Goal: Transaction & Acquisition: Purchase product/service

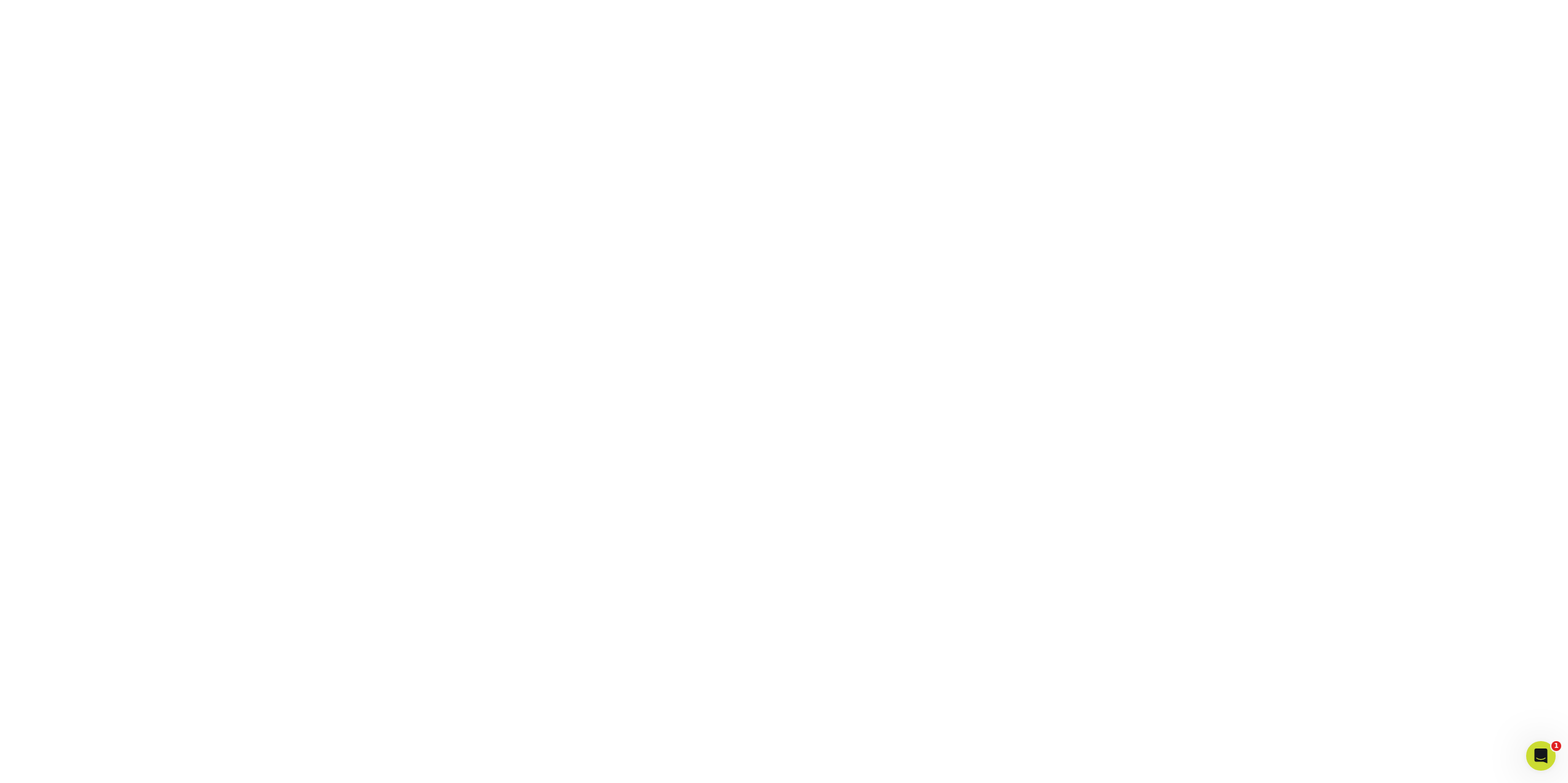
scroll to position [327, 0]
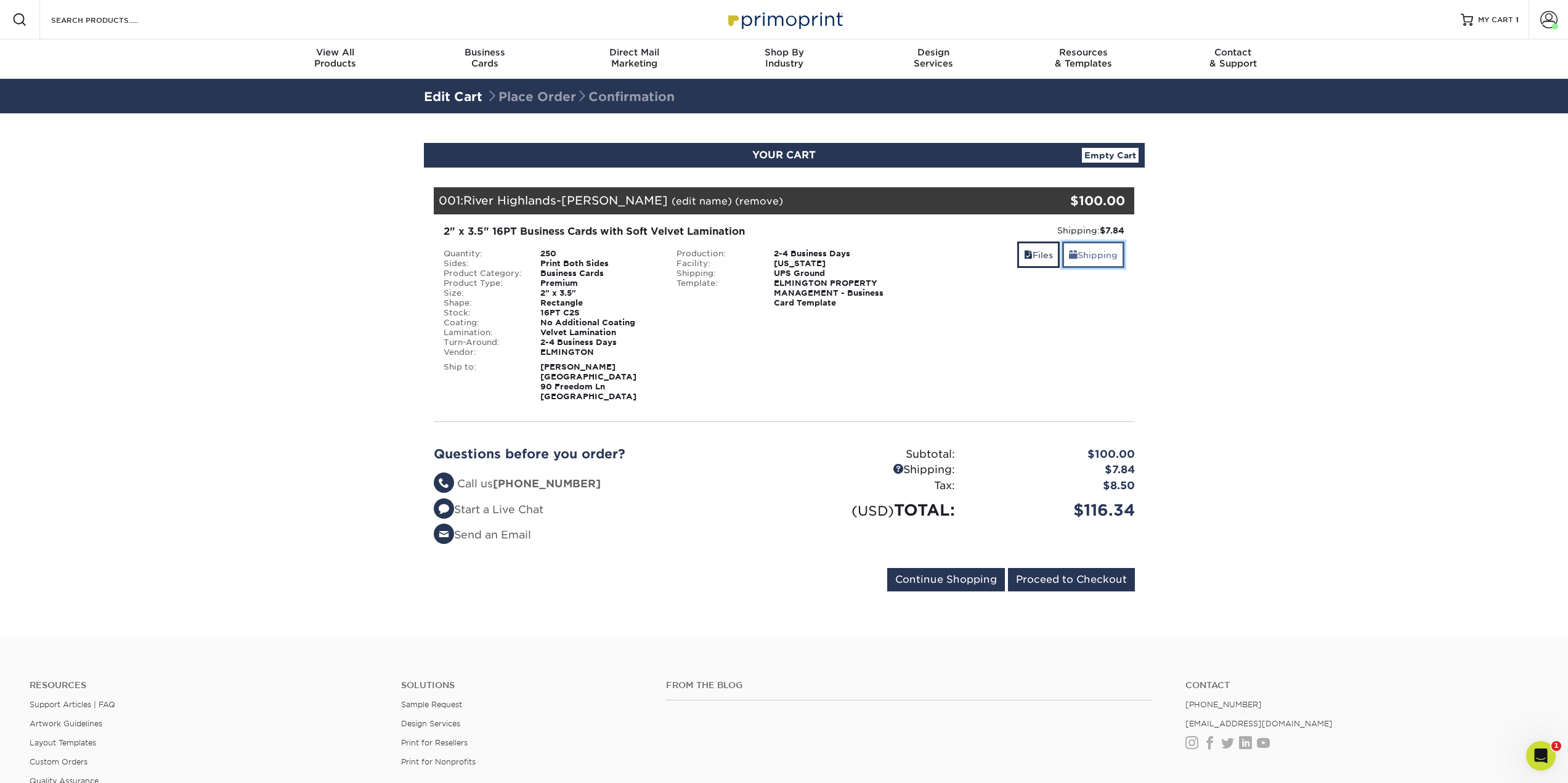
click at [1106, 262] on link "Shipping" at bounding box center [1093, 255] width 62 height 27
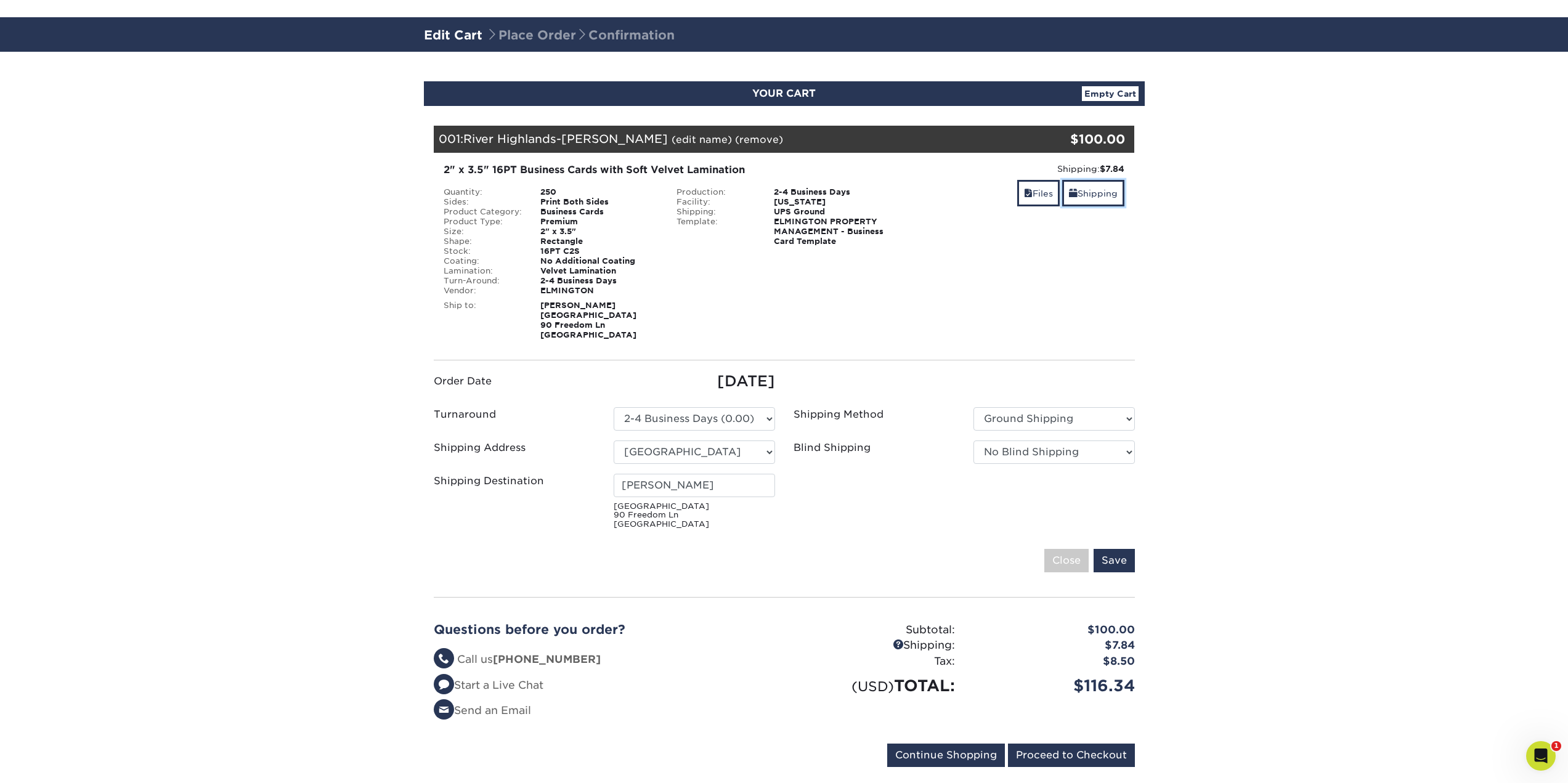
scroll to position [123, 0]
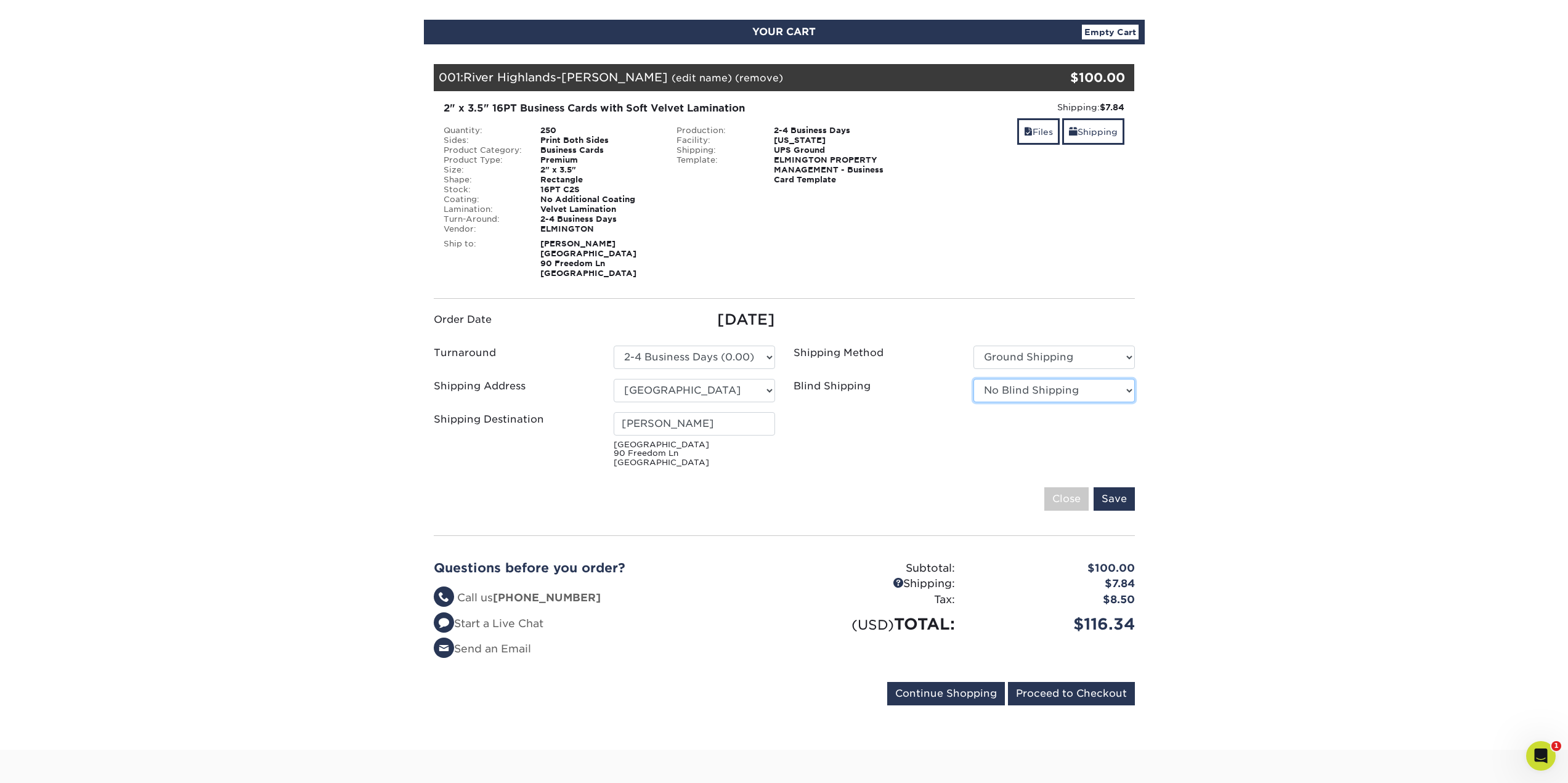
click at [1034, 394] on select "No Blind Shipping Ivy Point Cinco Ranch 1104 Residence 12th & Wedgewood 780 Tow…" at bounding box center [1054, 391] width 161 height 24
select select "279590"
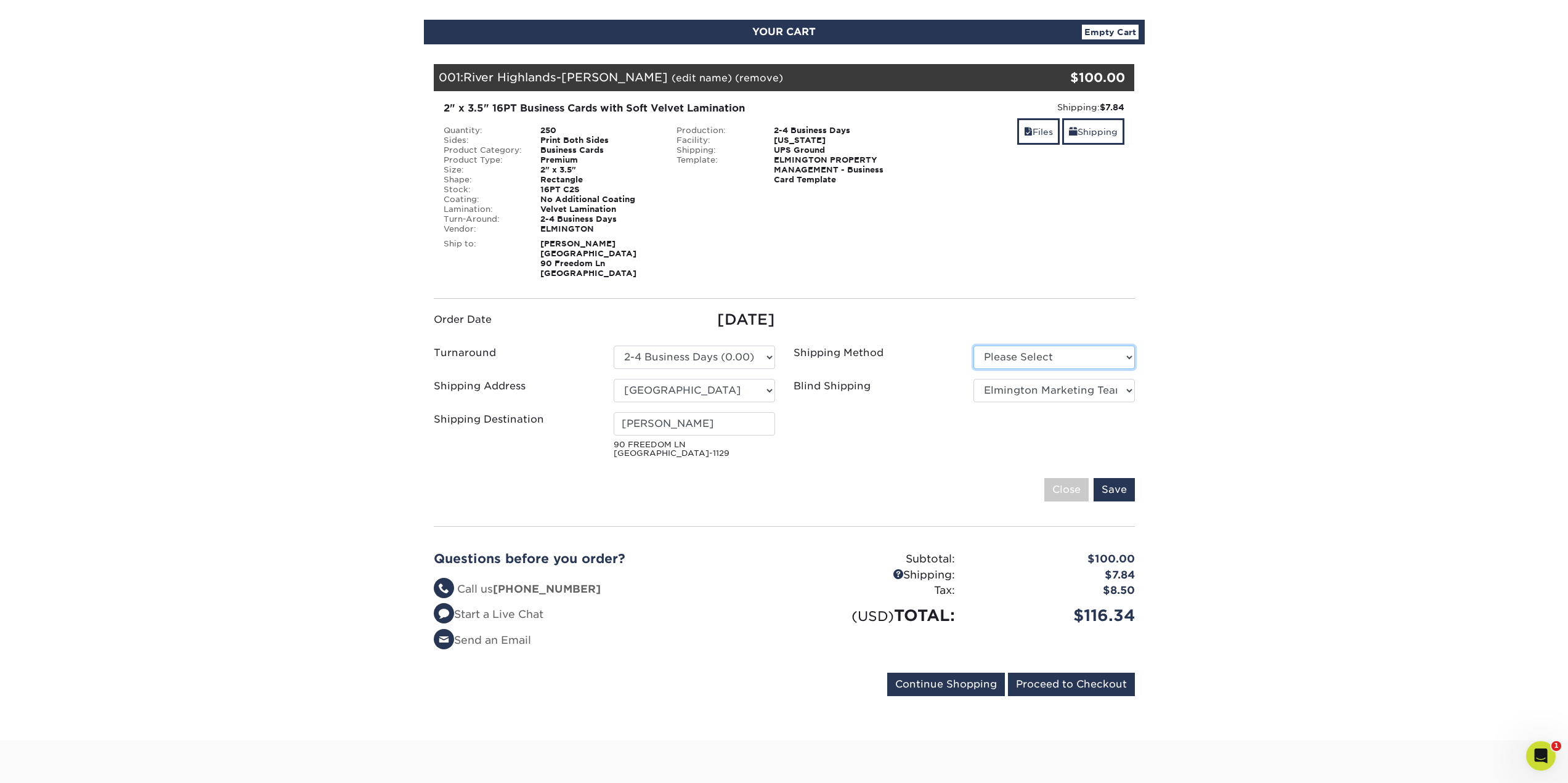
click at [1087, 368] on select "Please Select Ground Shipping (+$7.84) 3 Day Shipping Service (+$20.06)" at bounding box center [1054, 357] width 161 height 24
select select "03"
click at [974, 346] on select "Please Select Ground Shipping (+$7.84) 3 Day Shipping Service (+$20.06)" at bounding box center [1054, 357] width 161 height 24
click at [1229, 492] on section "YOUR CART Empty Cart Your Cart is Empty ELMINGTON Products View Account Active …" at bounding box center [784, 366] width 1568 height 751
click at [1084, 686] on input "Proceed to Checkout" at bounding box center [1071, 685] width 127 height 24
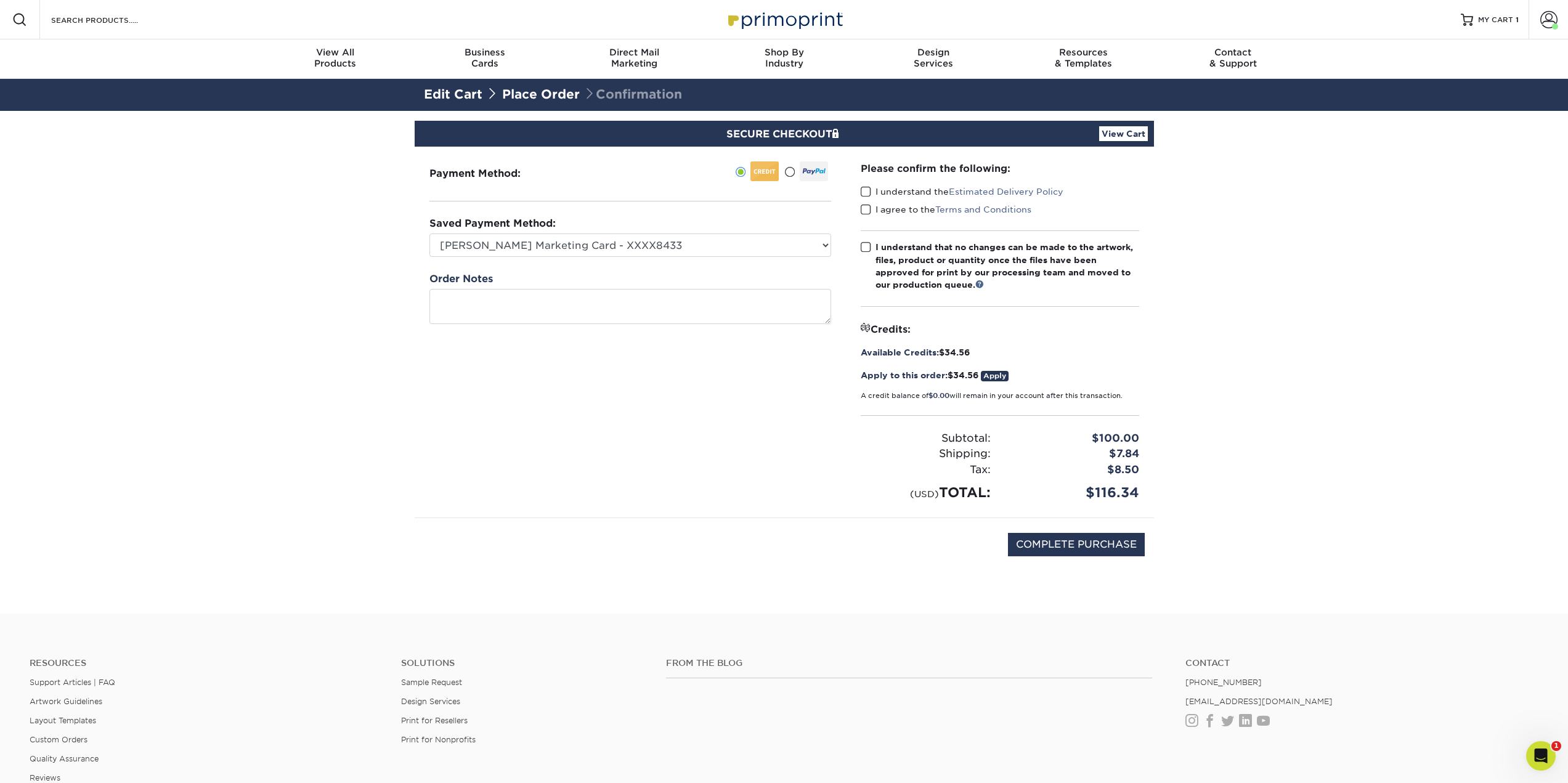
click at [867, 191] on span at bounding box center [866, 192] width 11 height 11
click at [0, 0] on input "I understand the Estimated Delivery Policy" at bounding box center [0, 0] width 0 height 0
click at [867, 209] on span at bounding box center [866, 210] width 11 height 11
click at [0, 0] on input "I agree to the Terms and Conditions" at bounding box center [0, 0] width 0 height 0
click at [862, 245] on span at bounding box center [866, 247] width 11 height 11
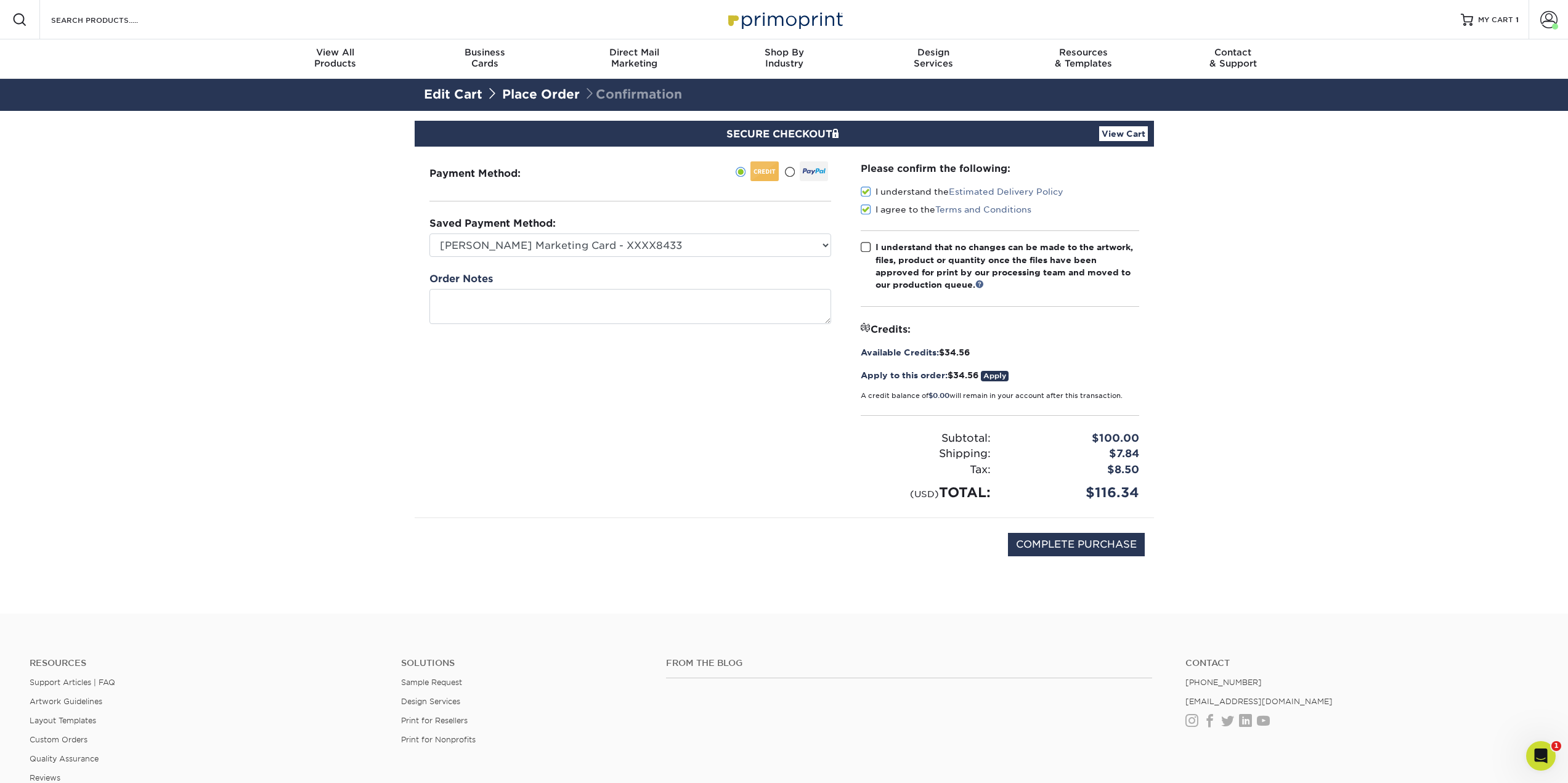
click at [0, 0] on input "I understand that no changes can be made to the artwork, files, product or quan…" at bounding box center [0, 0] width 0 height 0
click at [1110, 550] on input "COMPLETE PURCHASE" at bounding box center [1076, 544] width 137 height 24
type input "PROCESSING, PLEASE WAIT..."
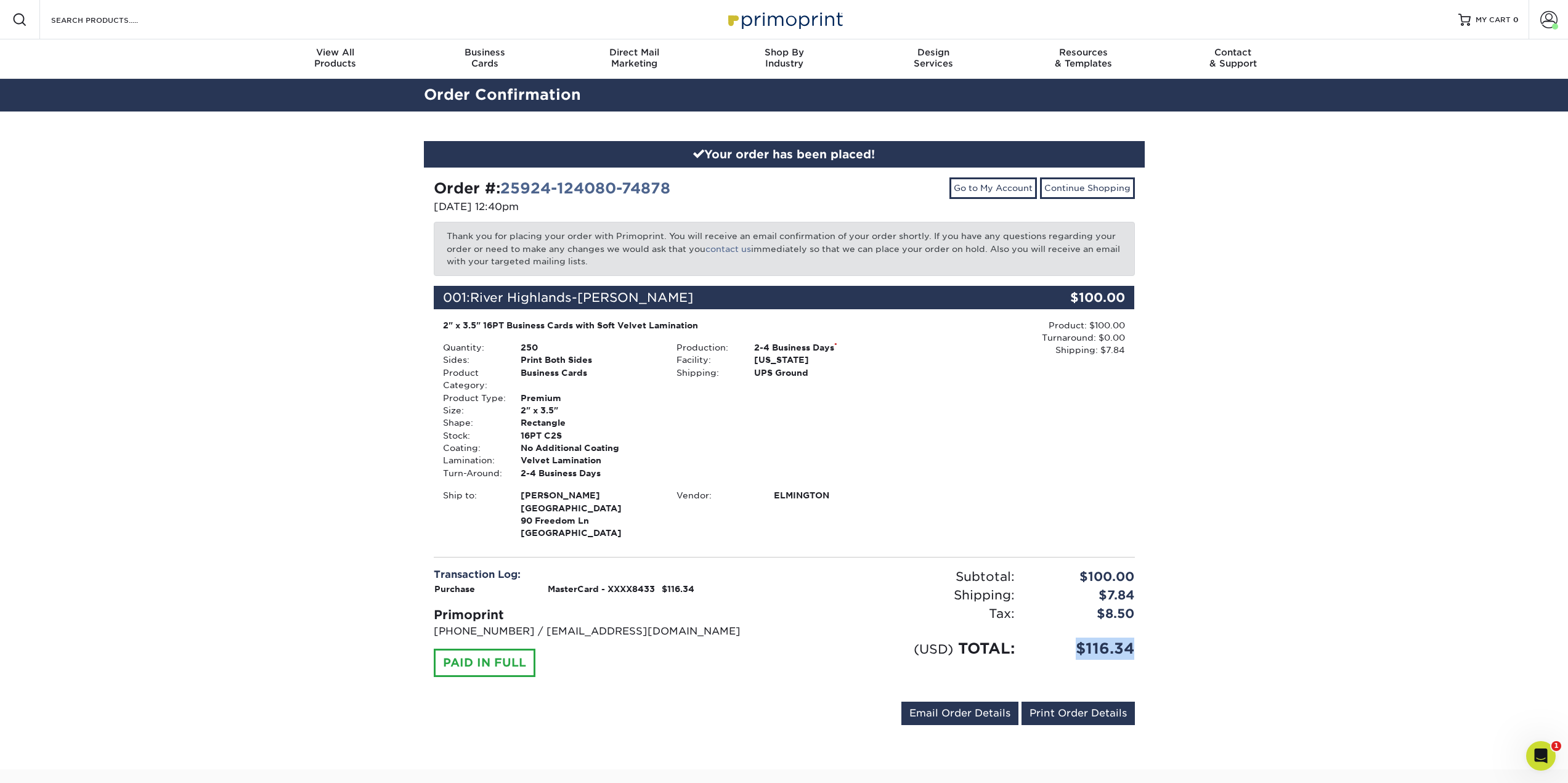
drag, startPoint x: 1156, startPoint y: 648, endPoint x: 1082, endPoint y: 647, distance: 74.0
click at [1082, 647] on div "Your order has been placed! Order #: 25924-124080-74878 09/24/2025 12:40pm Go t…" at bounding box center [784, 440] width 1568 height 658
copy div "$116.34"
click at [1068, 709] on link "Print Order Details" at bounding box center [1078, 713] width 114 height 24
click at [1547, 21] on span at bounding box center [1549, 20] width 17 height 17
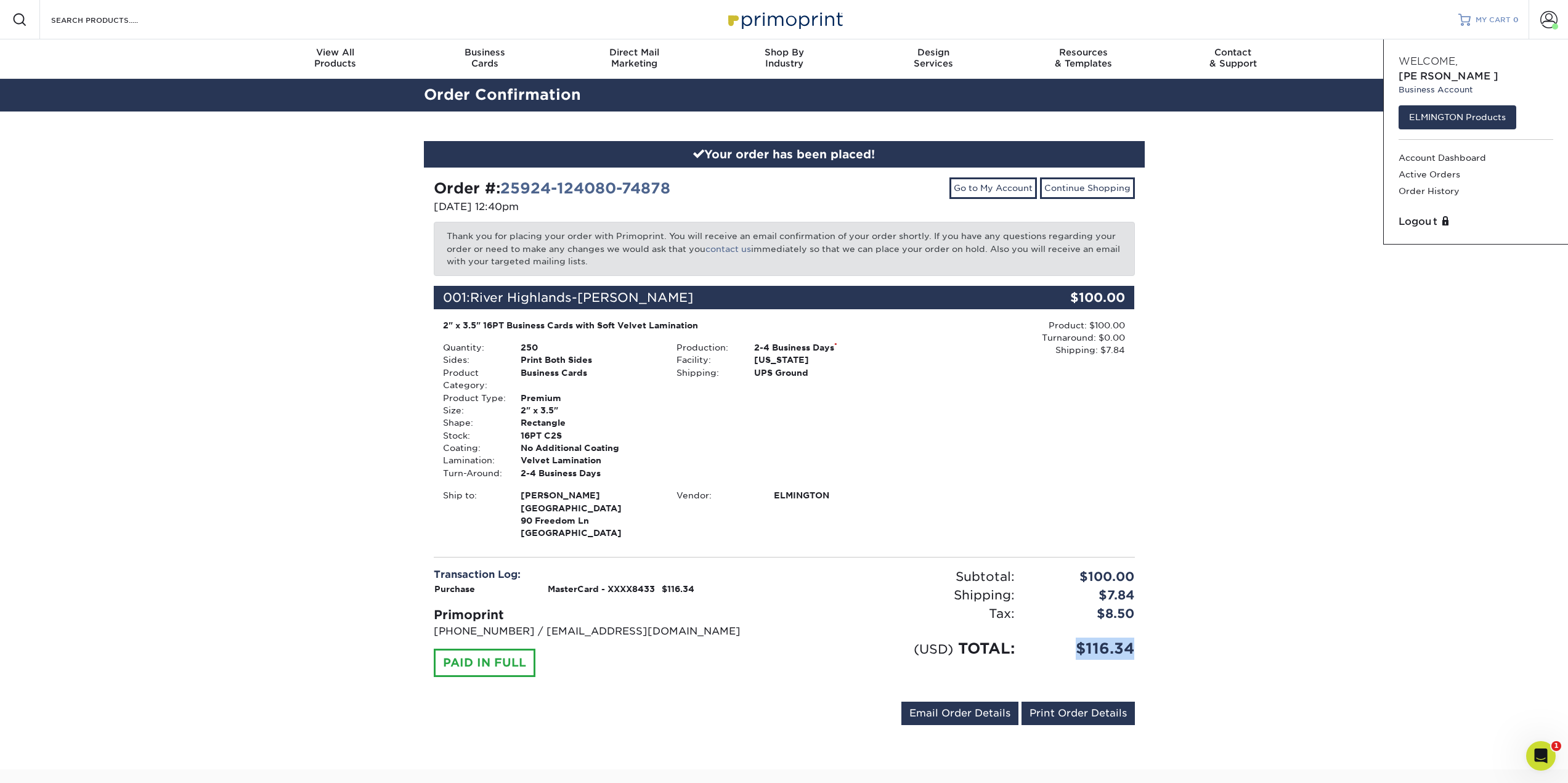
click at [1495, 26] on link "MY CART 0" at bounding box center [1489, 19] width 60 height 39
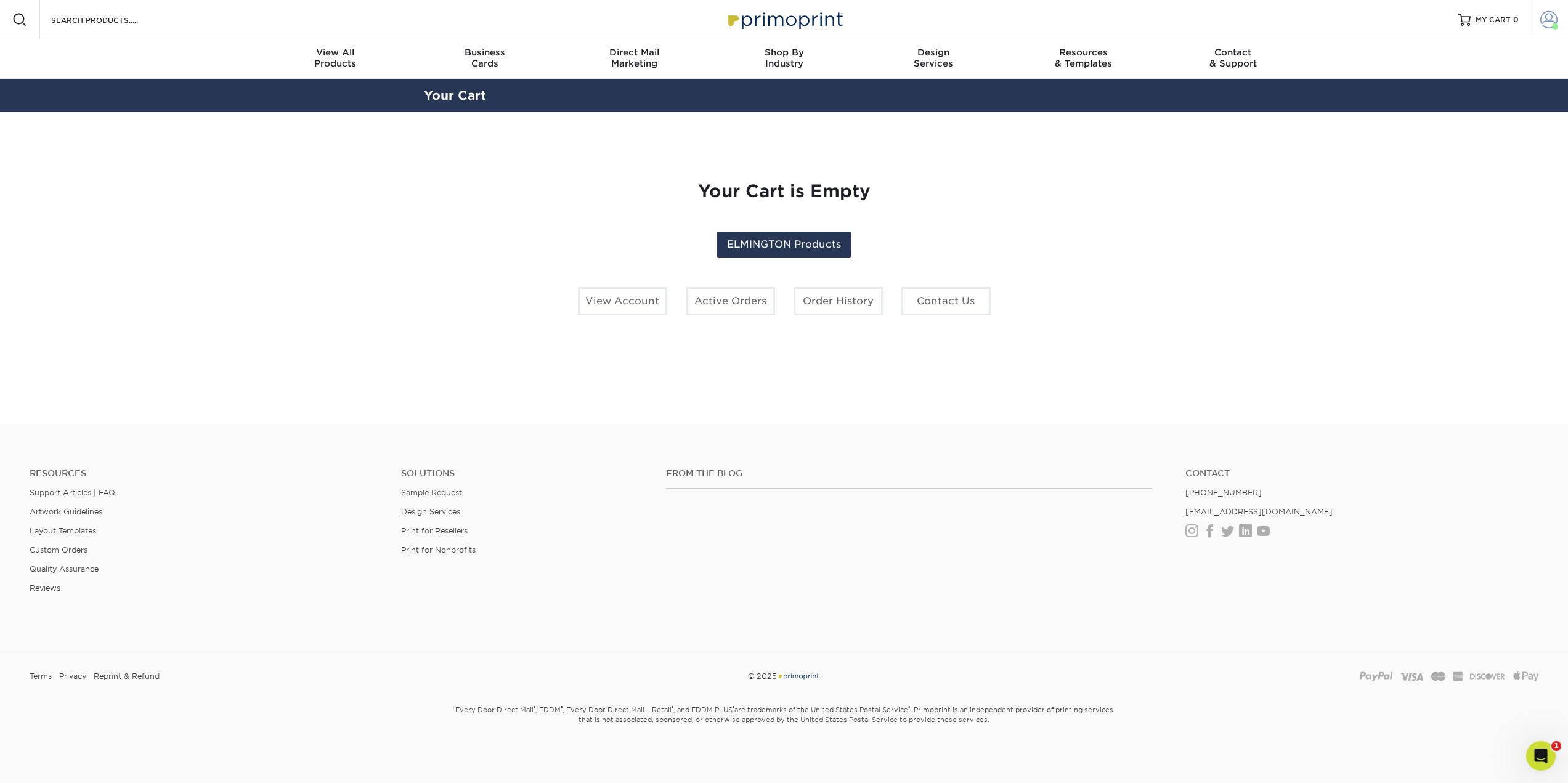
click at [1551, 23] on span at bounding box center [1549, 20] width 17 height 17
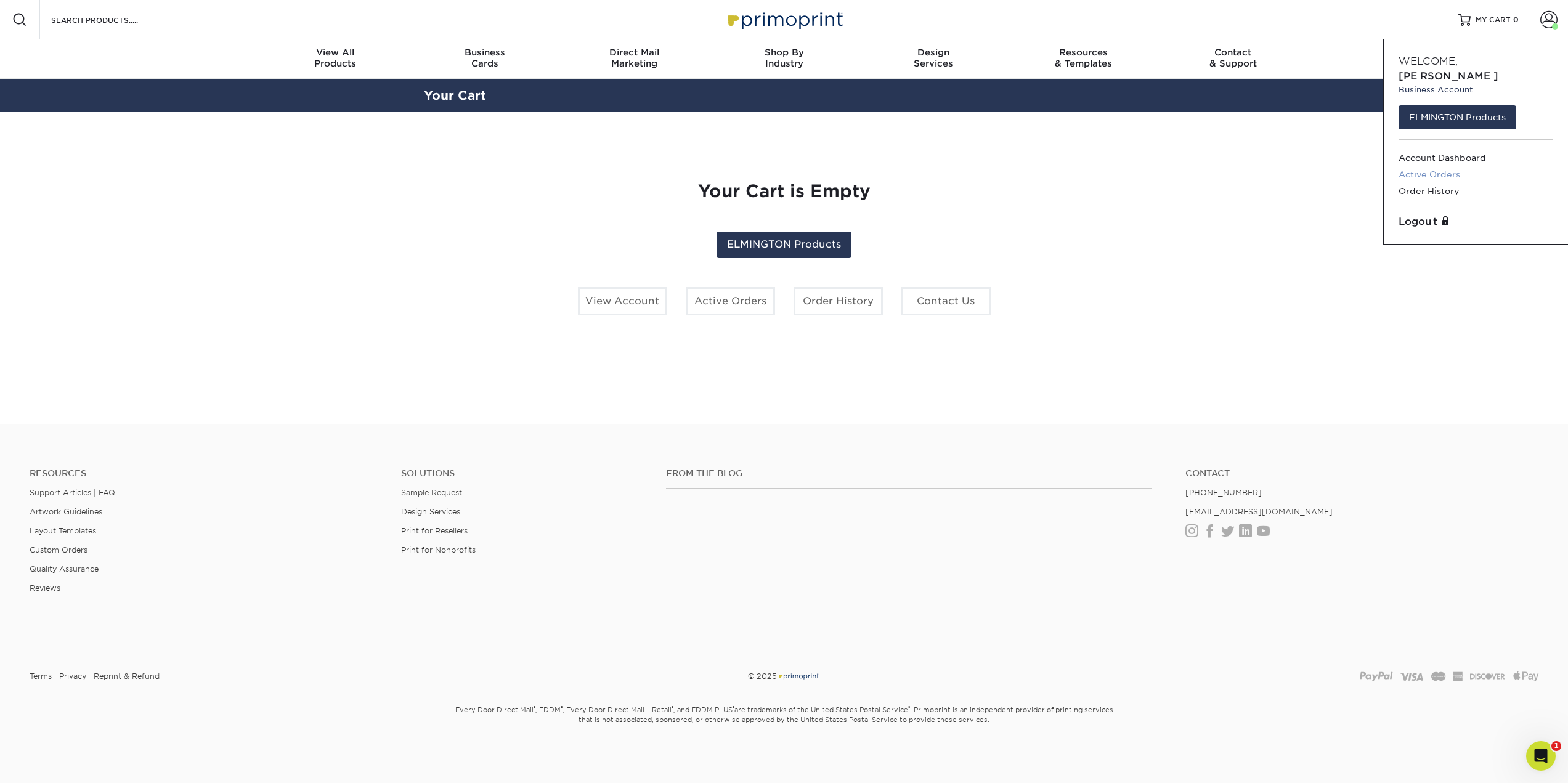
click at [1440, 166] on link "Active Orders" at bounding box center [1476, 174] width 155 height 16
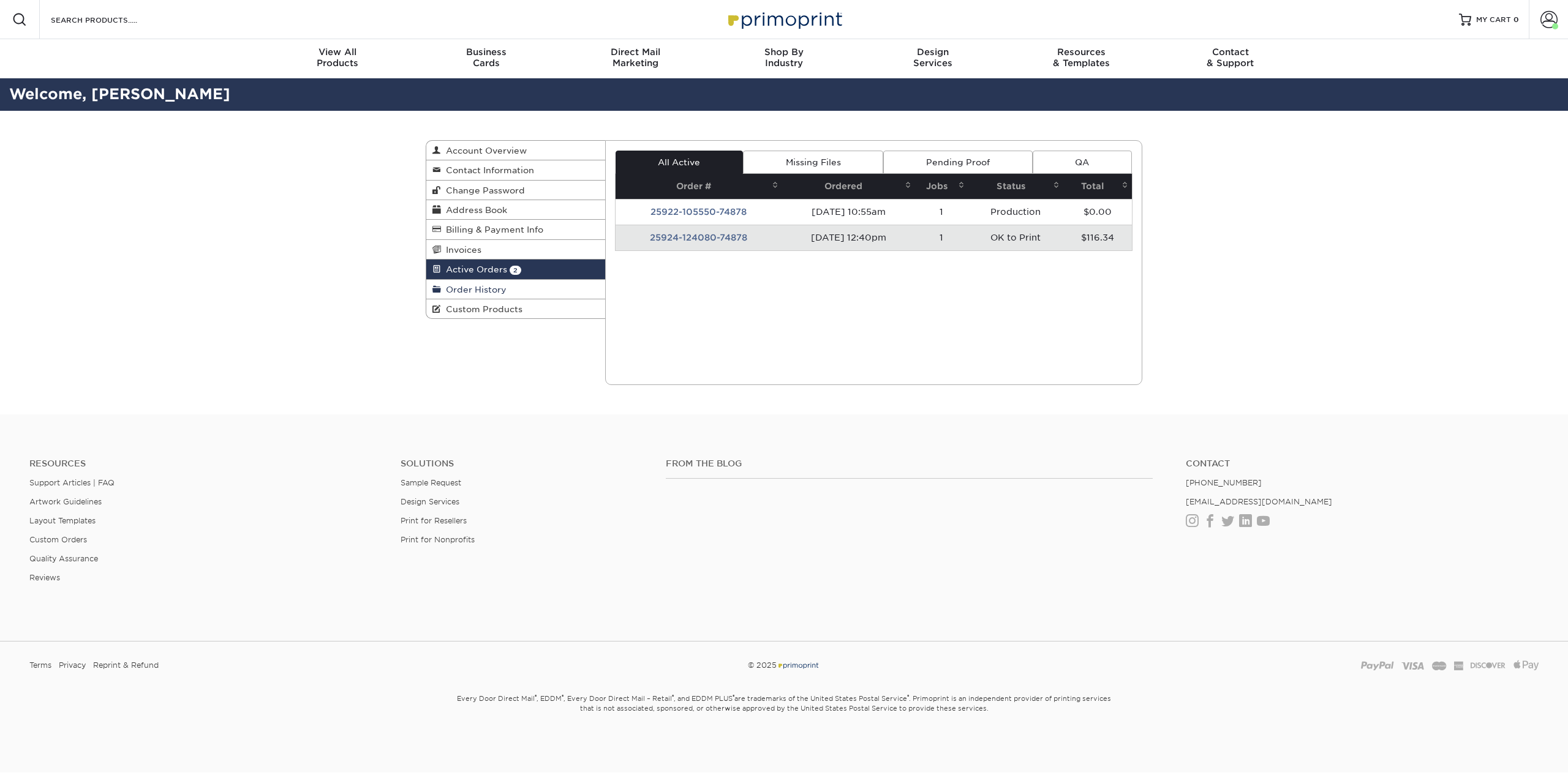
click at [506, 289] on link "Order History" at bounding box center [515, 289] width 178 height 20
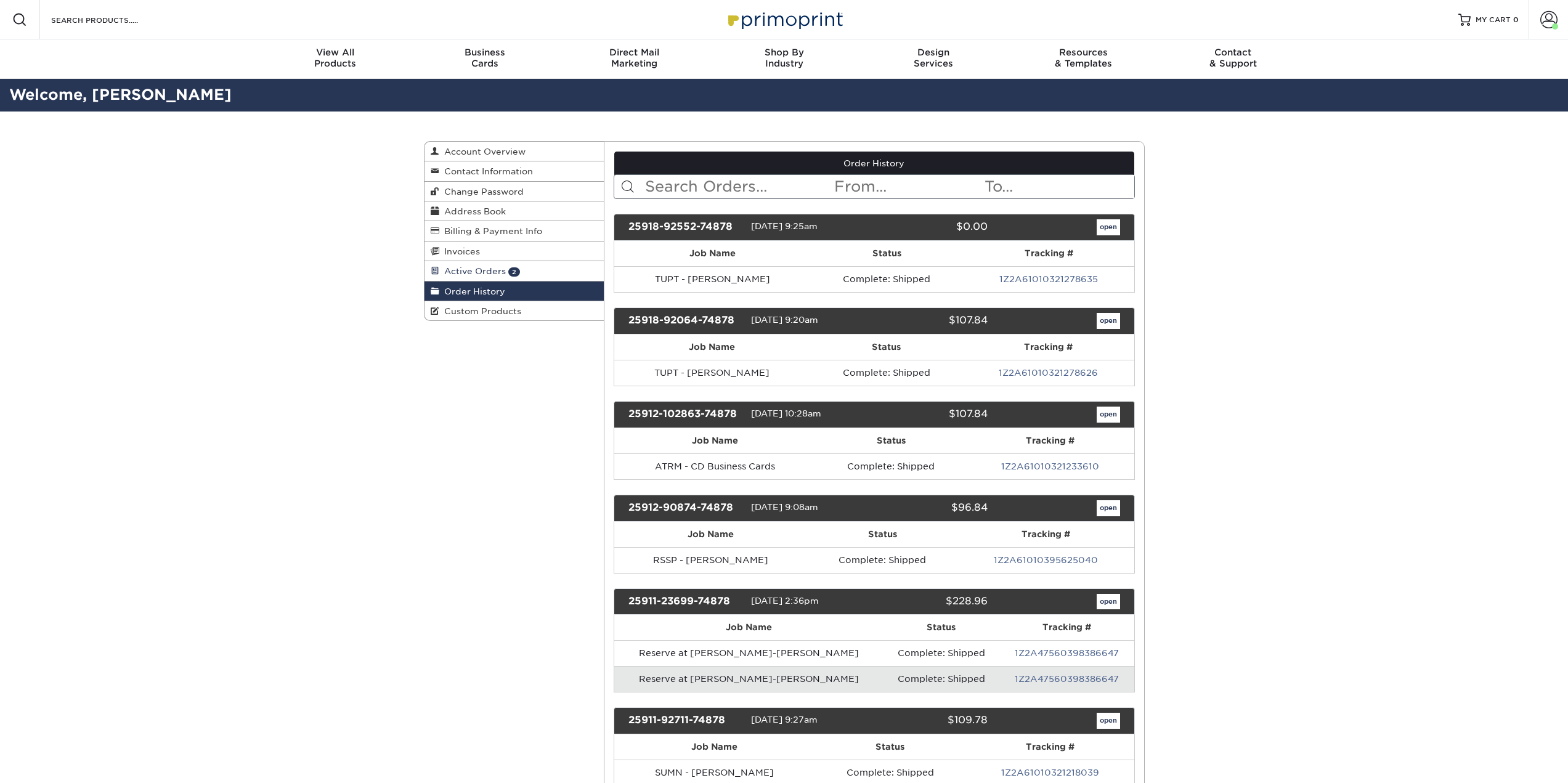
click at [482, 272] on span "Active Orders" at bounding box center [473, 271] width 67 height 10
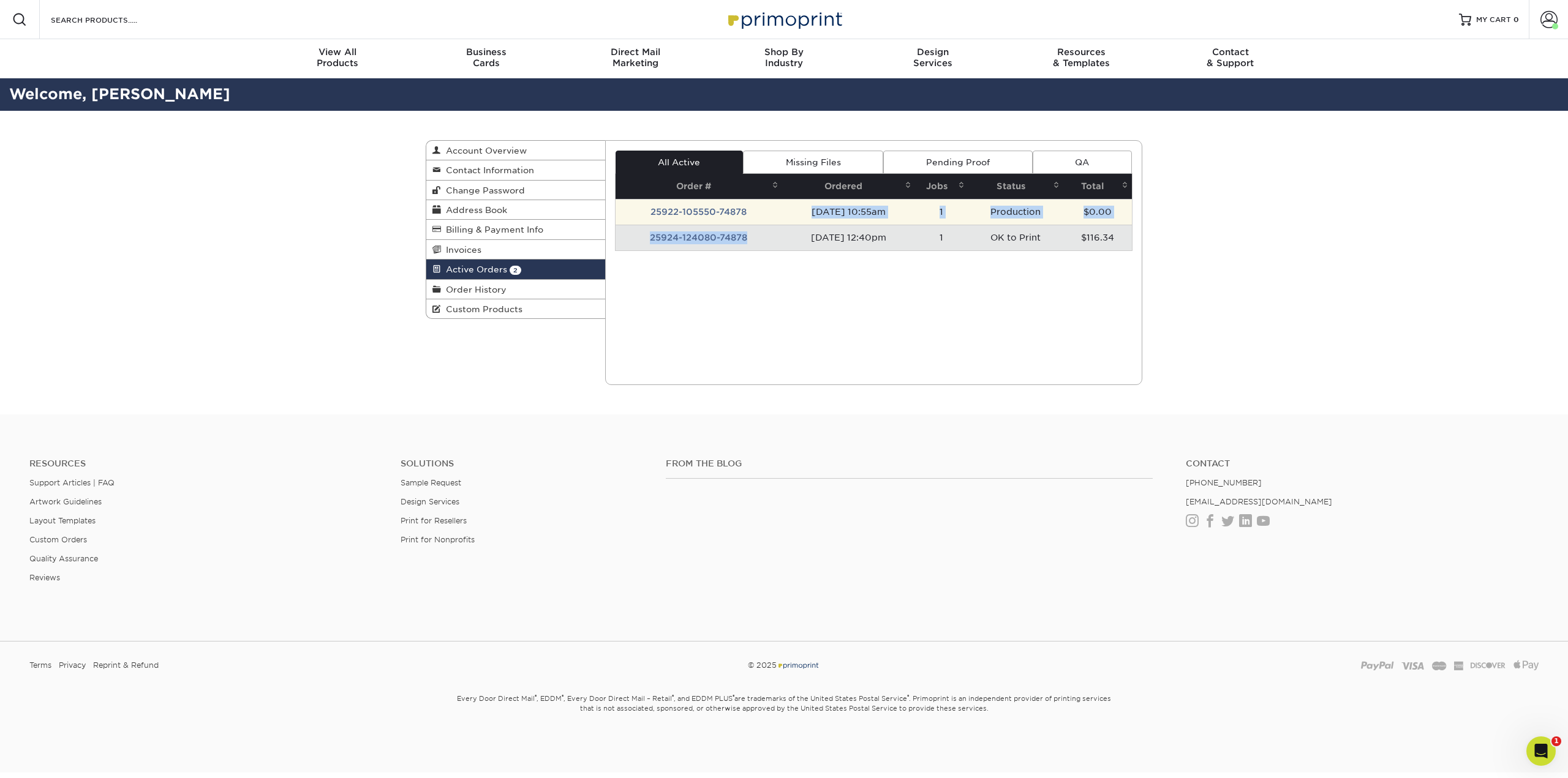
drag, startPoint x: 740, startPoint y: 233, endPoint x: 745, endPoint y: 221, distance: 13.0
click at [745, 221] on tbody "25922-105550-74878 [DATE] 10:55am 1 Production $0.00 25924-124080-74878 [DATE] …" at bounding box center [874, 225] width 517 height 51
click at [725, 209] on td "25922-105550-74878" at bounding box center [700, 212] width 167 height 26
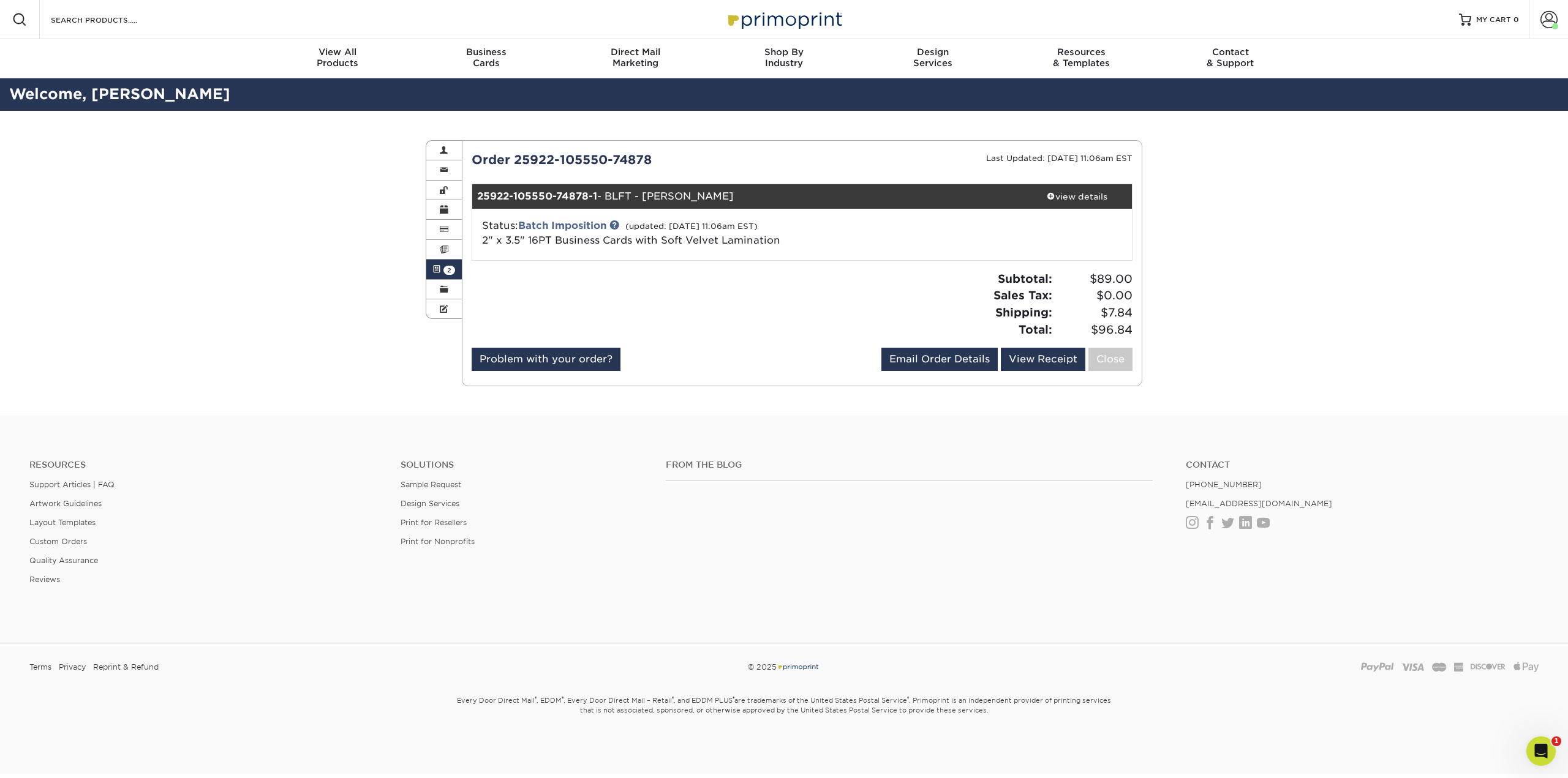
click at [446, 267] on span "2" at bounding box center [449, 270] width 11 height 9
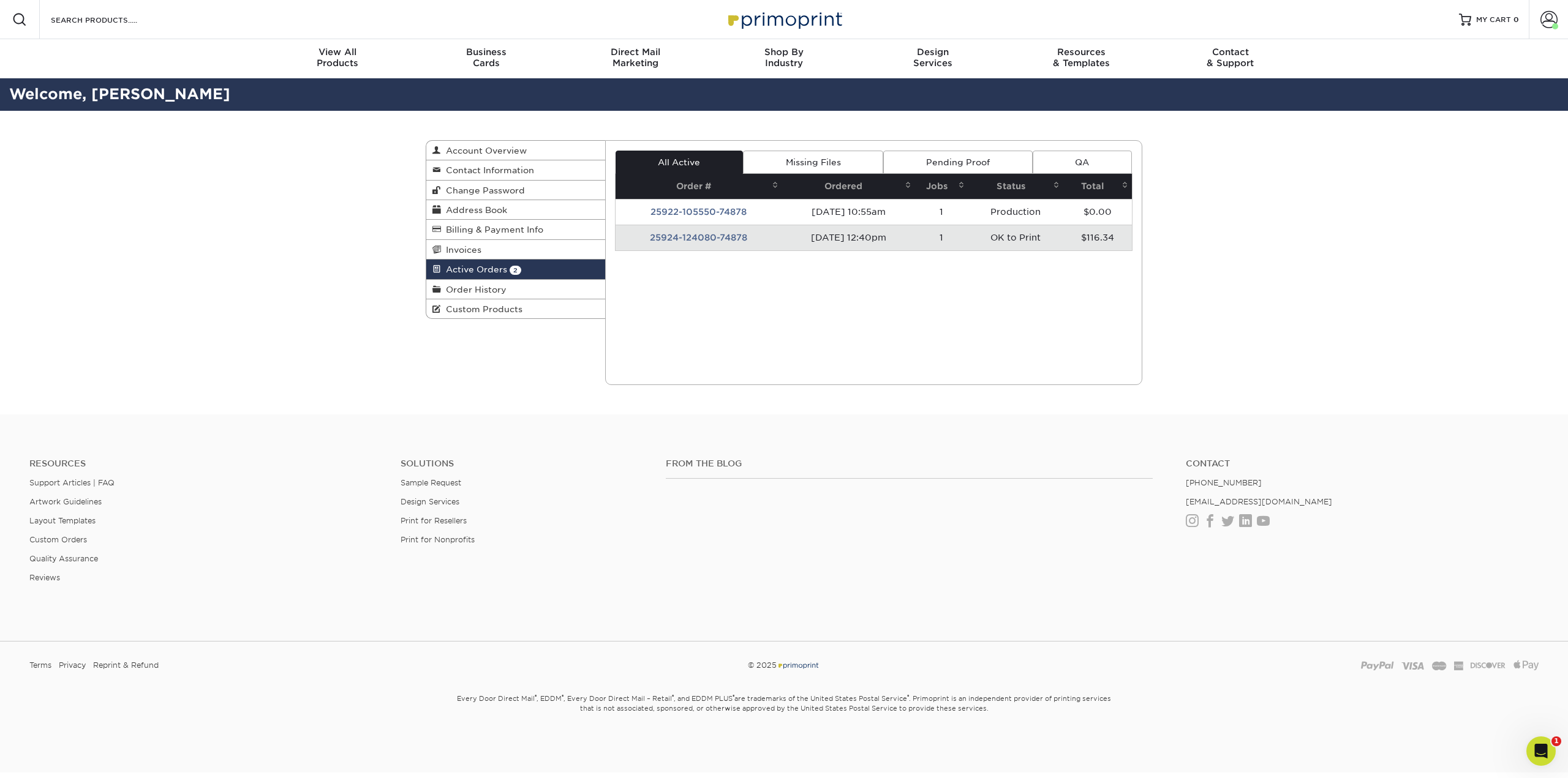
click at [692, 241] on td "25924-124080-74878" at bounding box center [700, 237] width 167 height 26
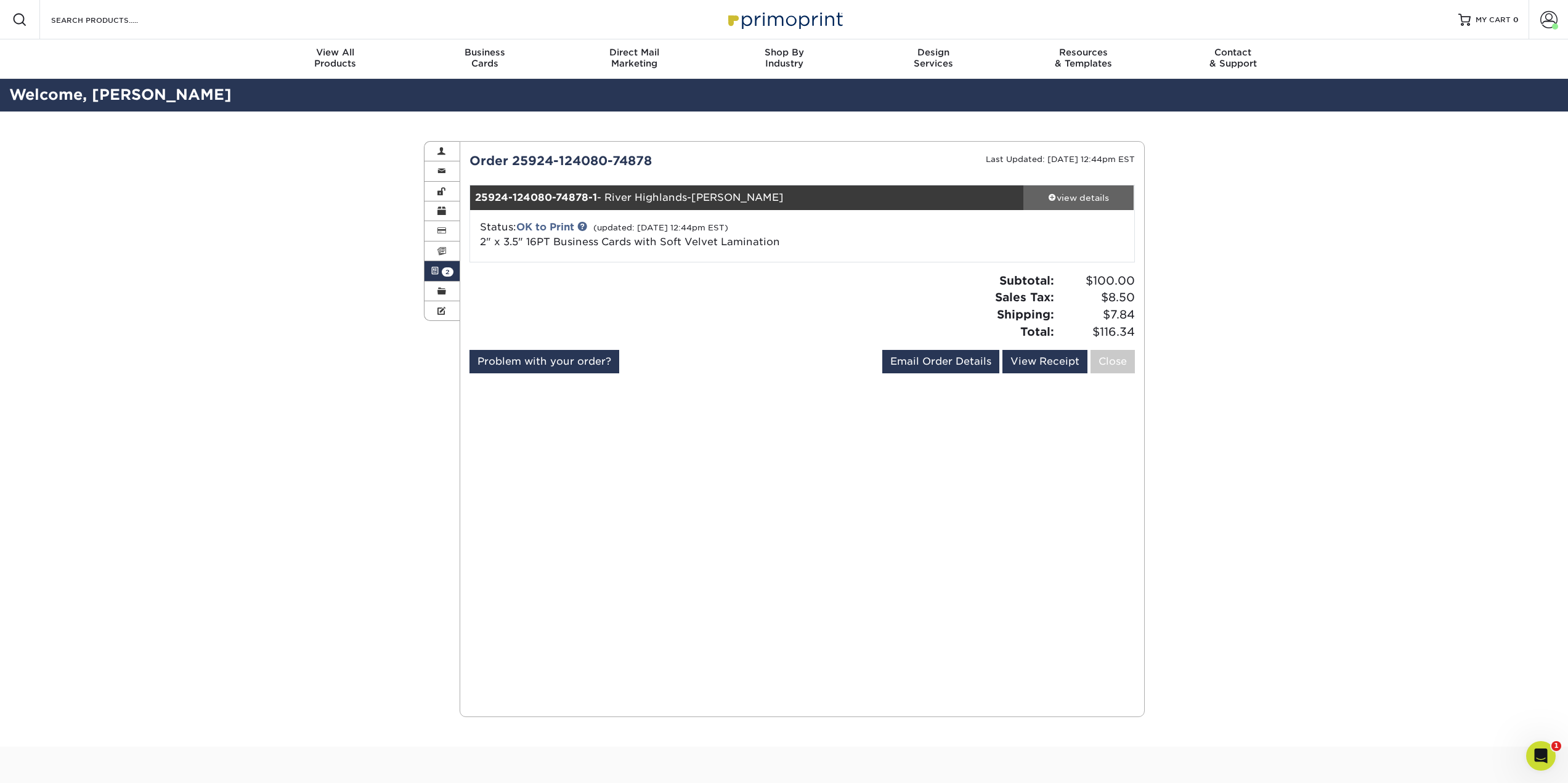
click at [1057, 203] on div "view details" at bounding box center [1079, 198] width 111 height 12
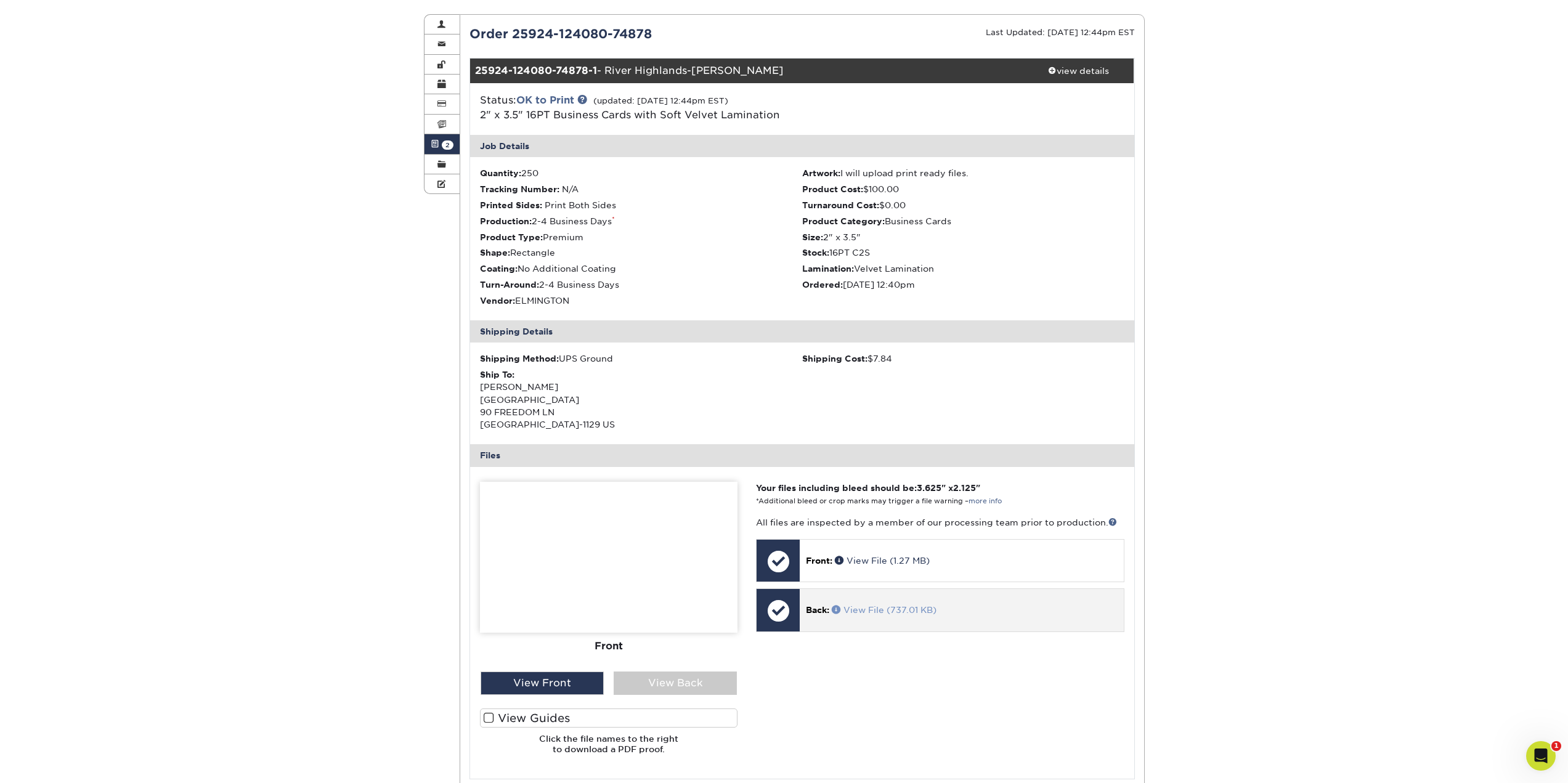
scroll to position [185, 0]
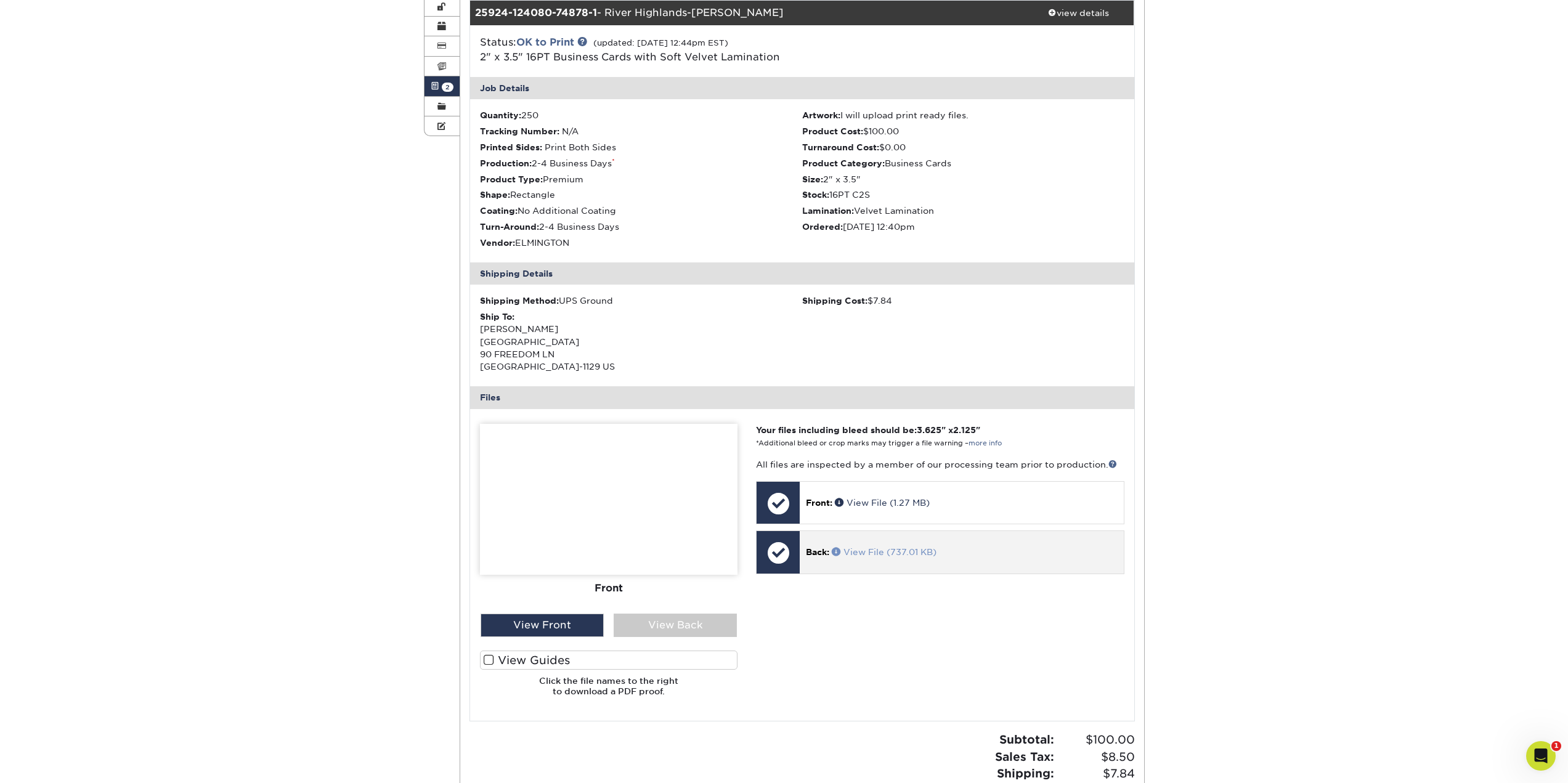
click at [863, 551] on link "View File (737.01 KB)" at bounding box center [884, 552] width 105 height 10
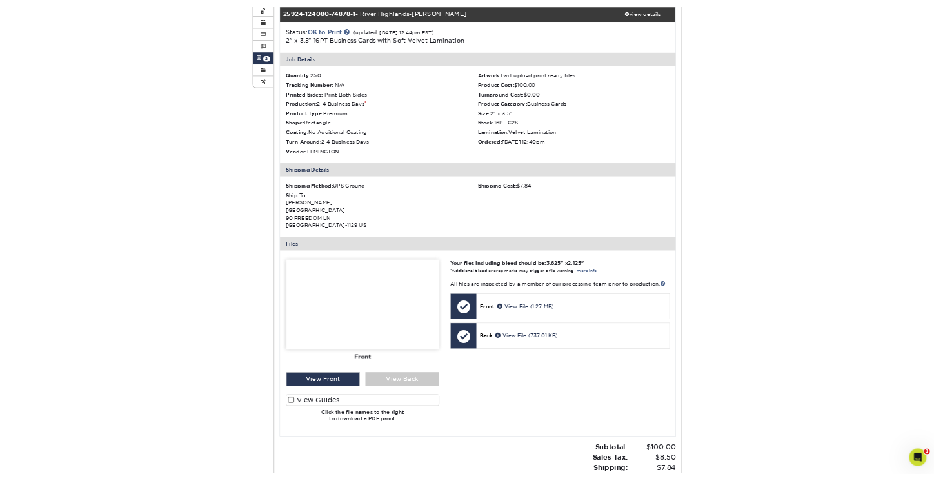
scroll to position [129, 0]
